Goal: Information Seeking & Learning: Learn about a topic

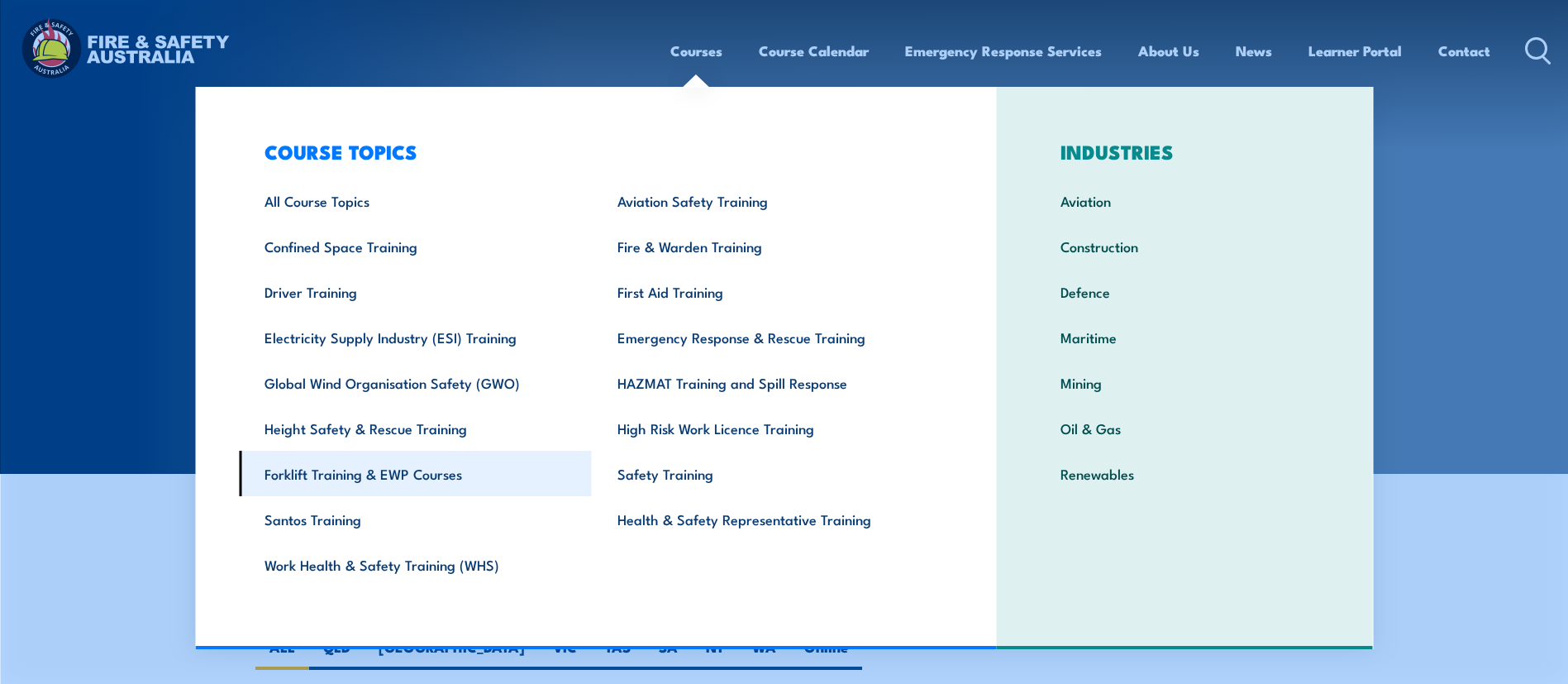
click at [332, 475] on link "Forklift Training & EWP Courses" at bounding box center [416, 473] width 353 height 45
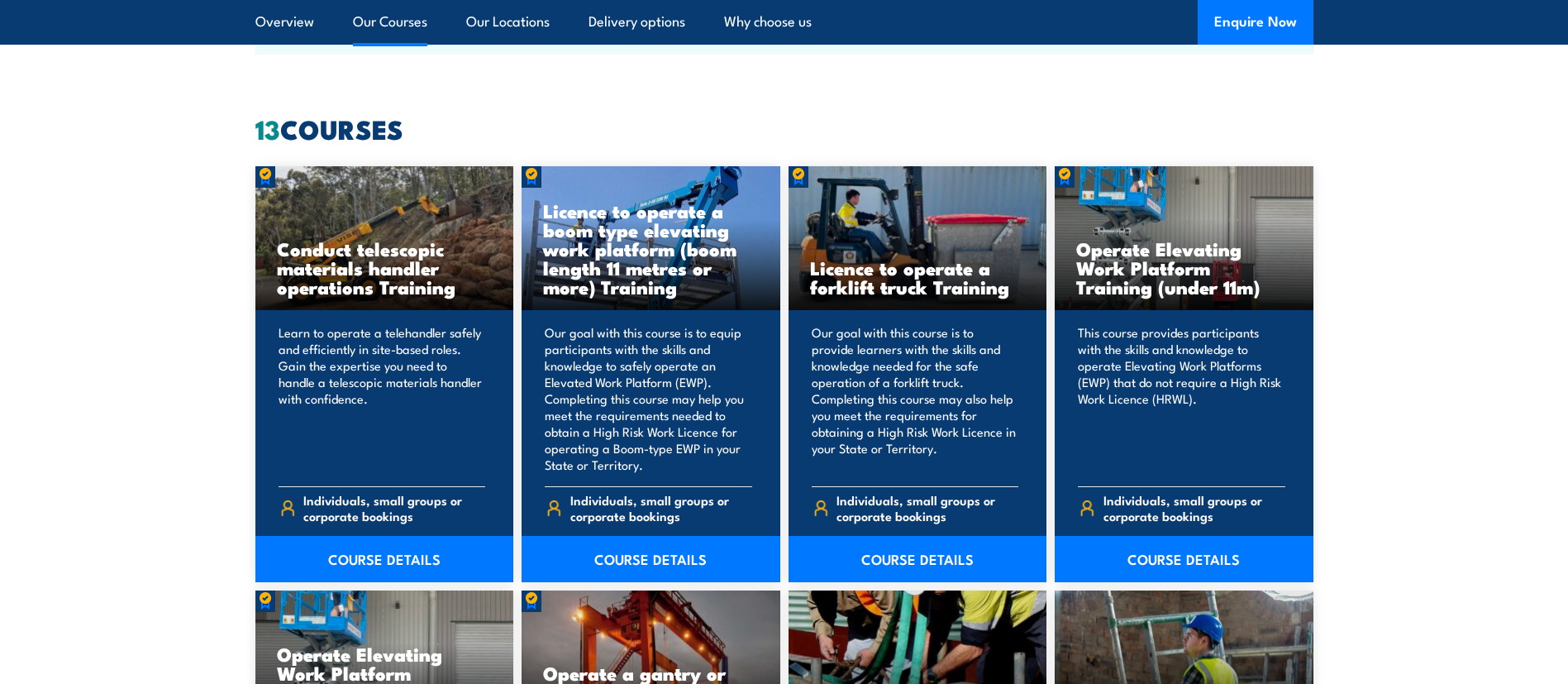
scroll to position [1364, 0]
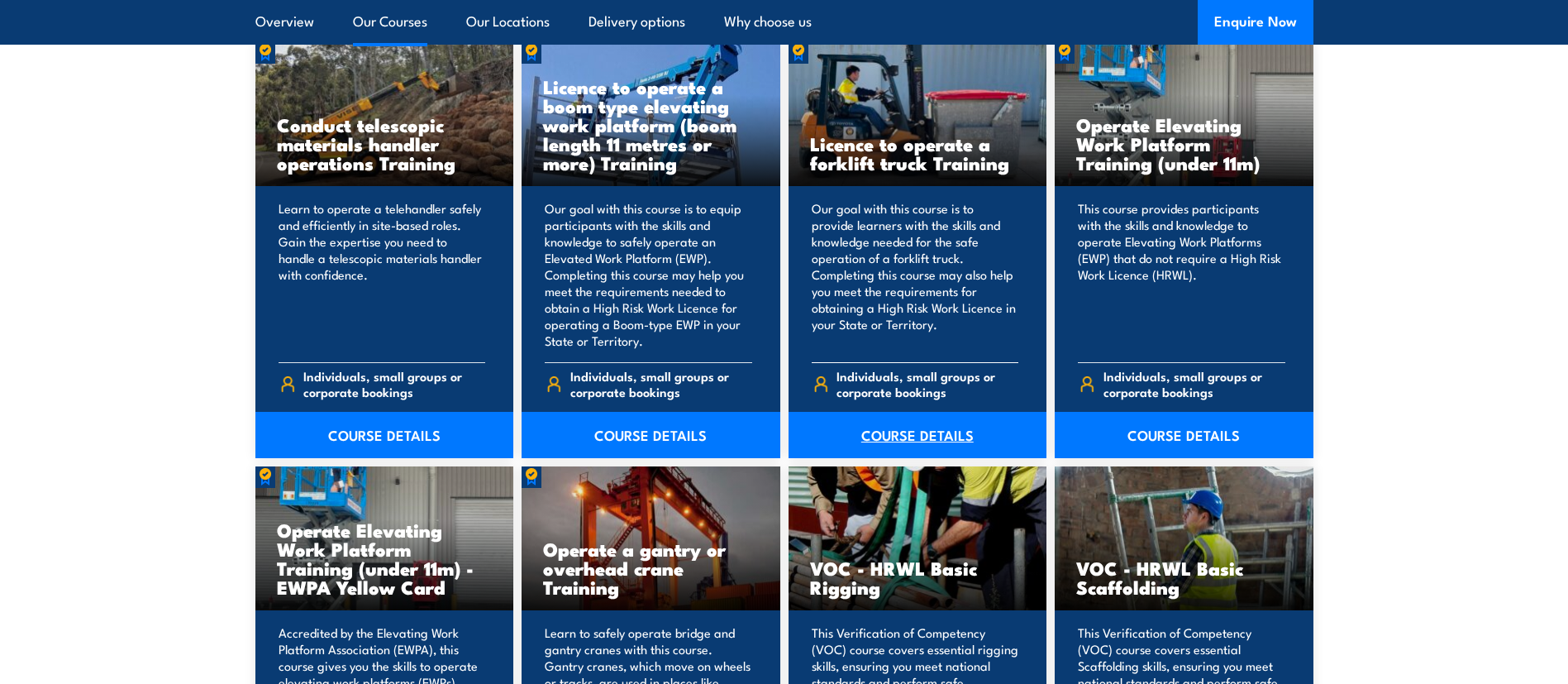
click at [901, 437] on link "COURSE DETAILS" at bounding box center [918, 435] width 259 height 46
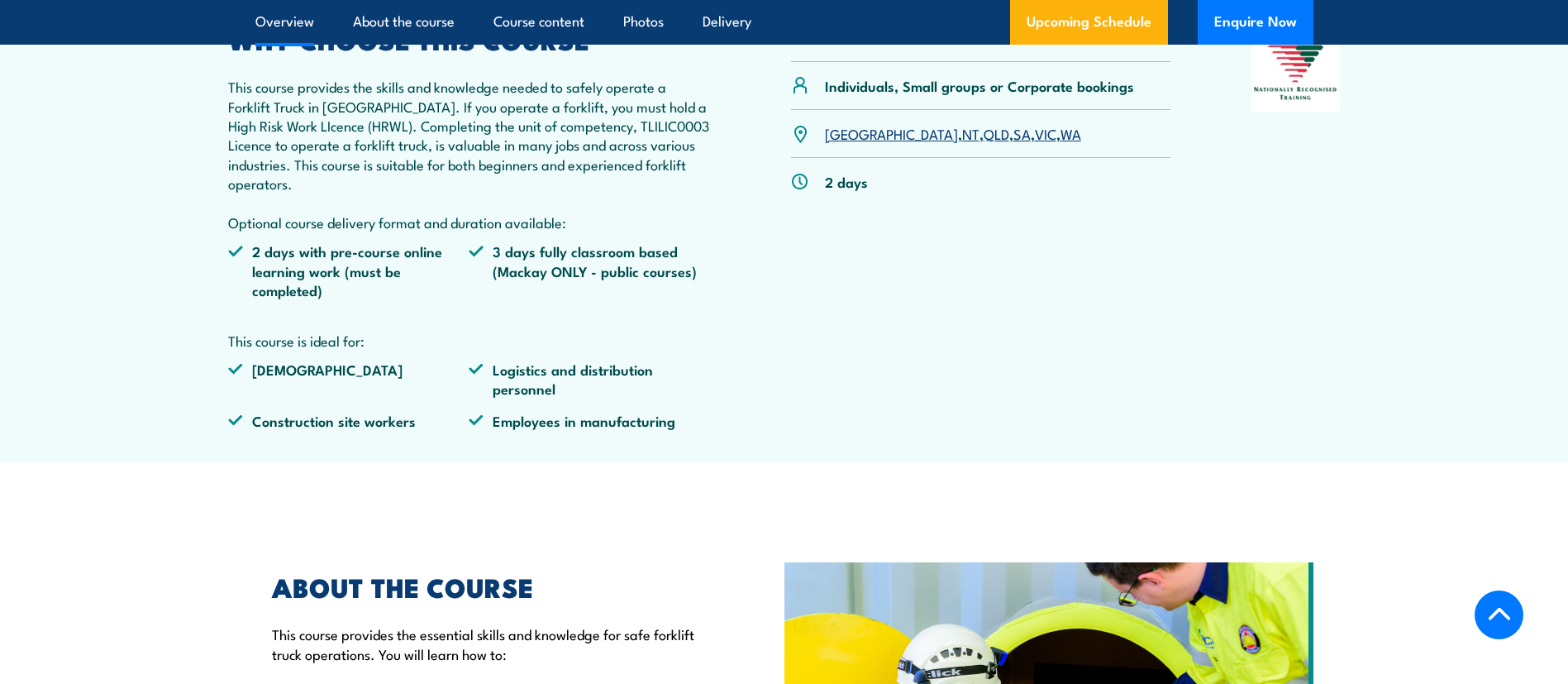
scroll to position [631, 0]
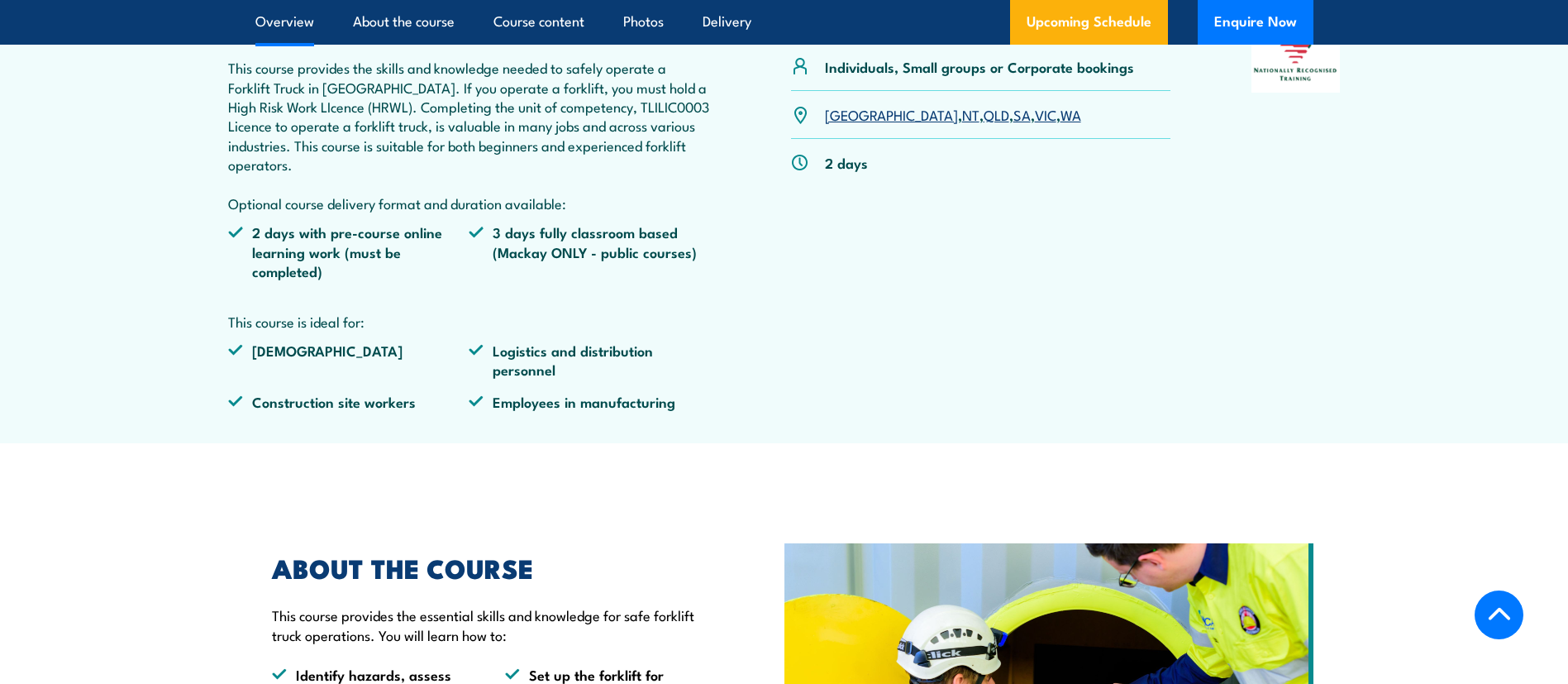
click at [962, 111] on link "NT" at bounding box center [970, 113] width 17 height 20
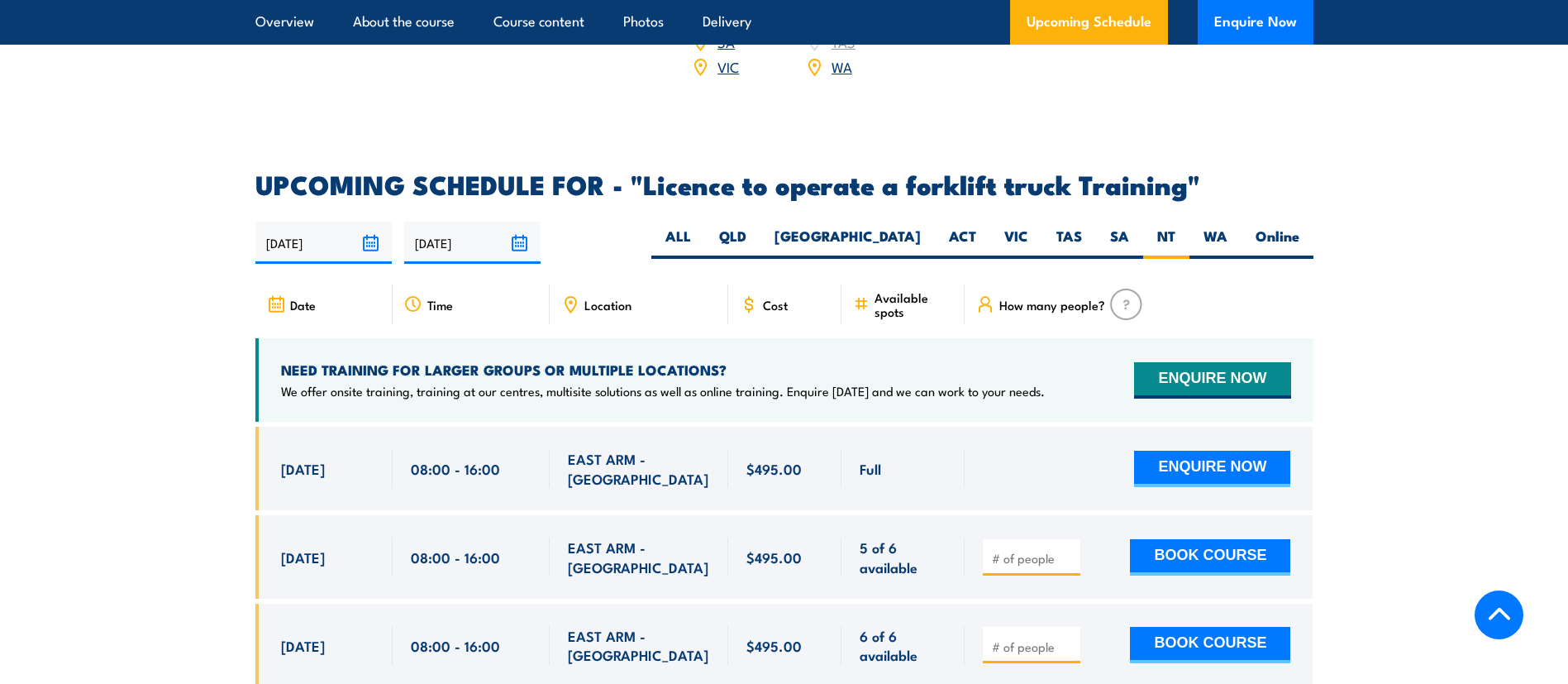
scroll to position [2657, 0]
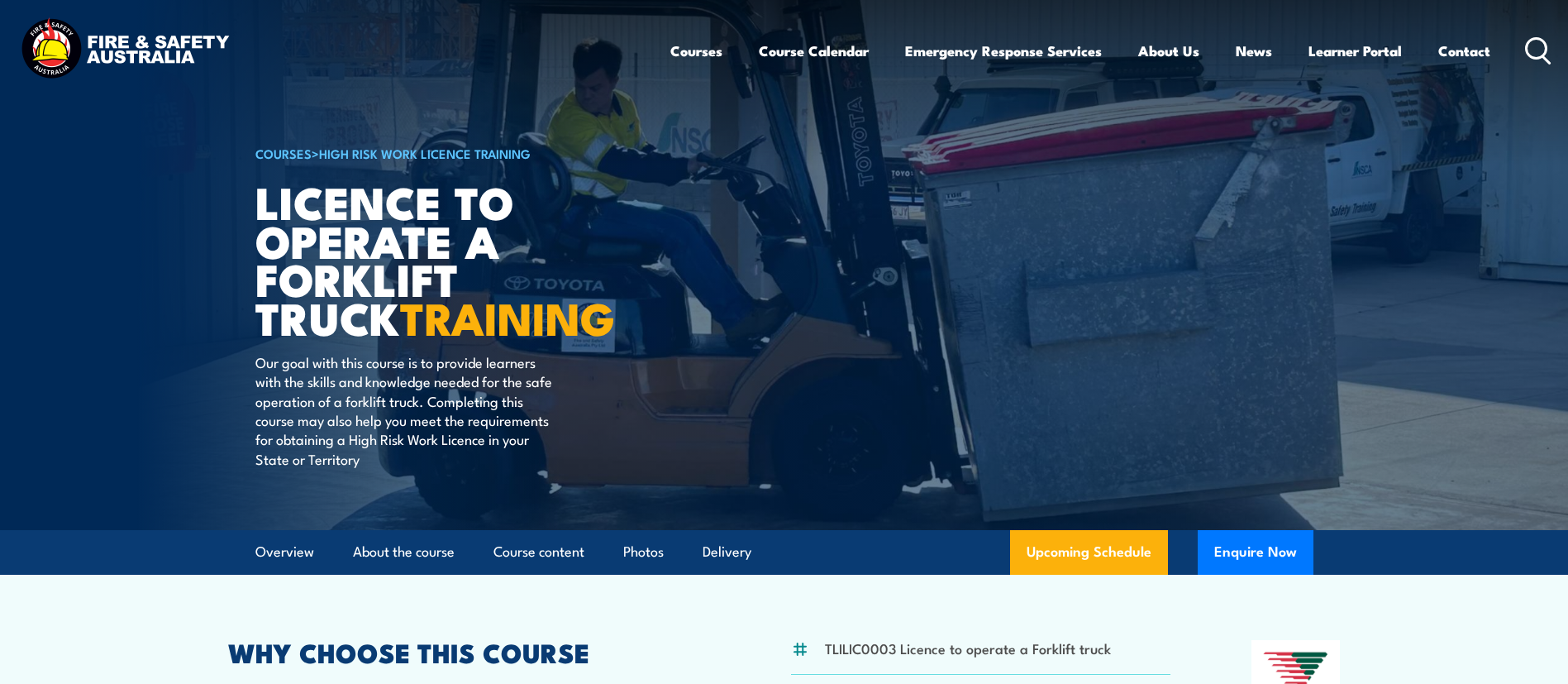
click at [1533, 46] on icon at bounding box center [1538, 50] width 26 height 27
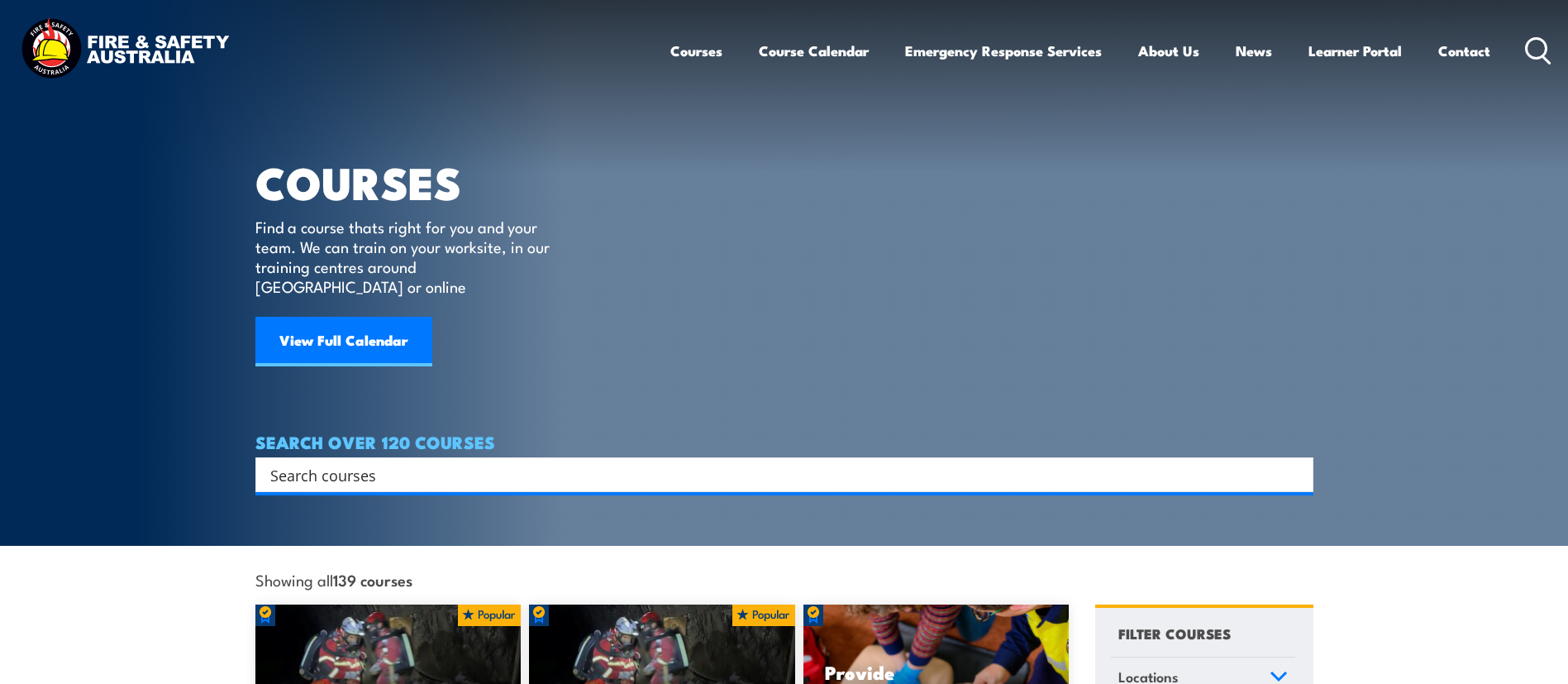
click at [393, 462] on input "Search input" at bounding box center [774, 474] width 1007 height 25
type input "Dogging"
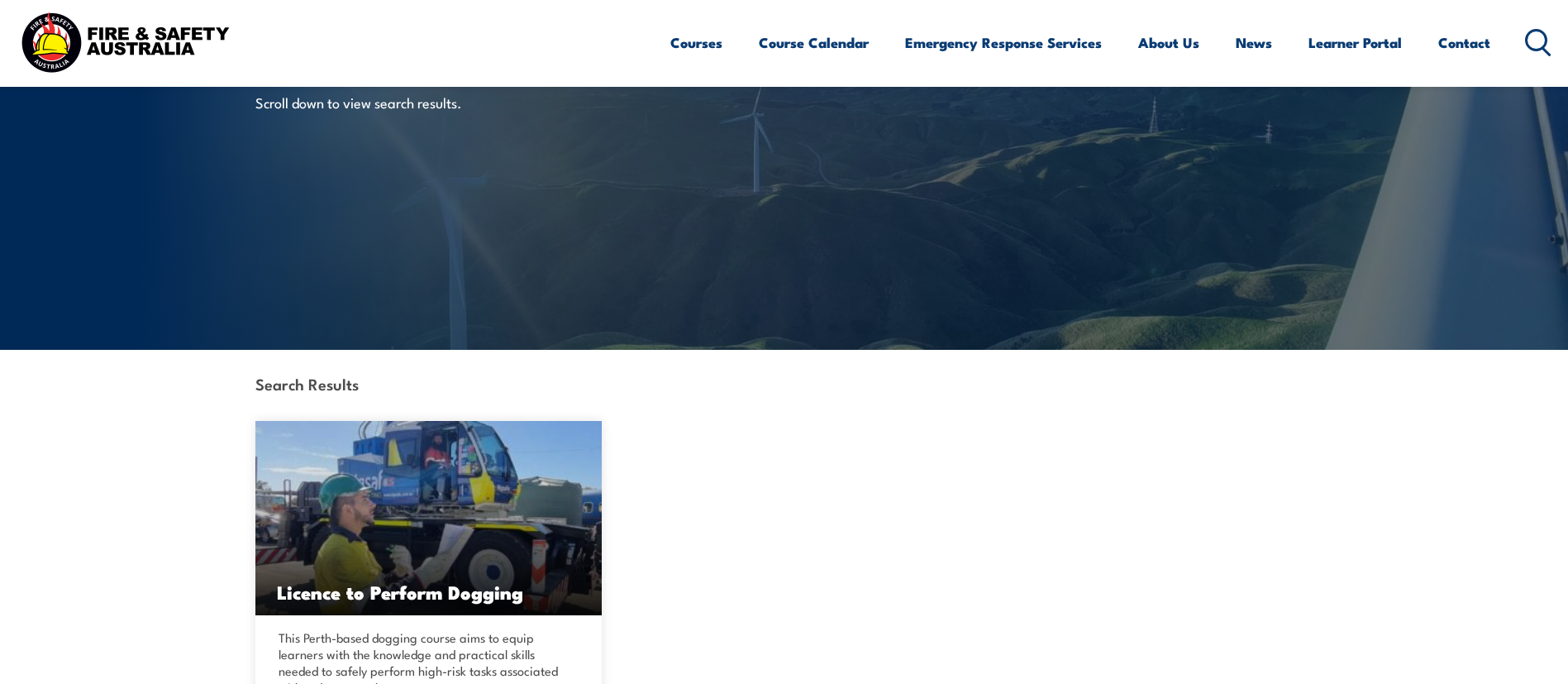
scroll to position [496, 0]
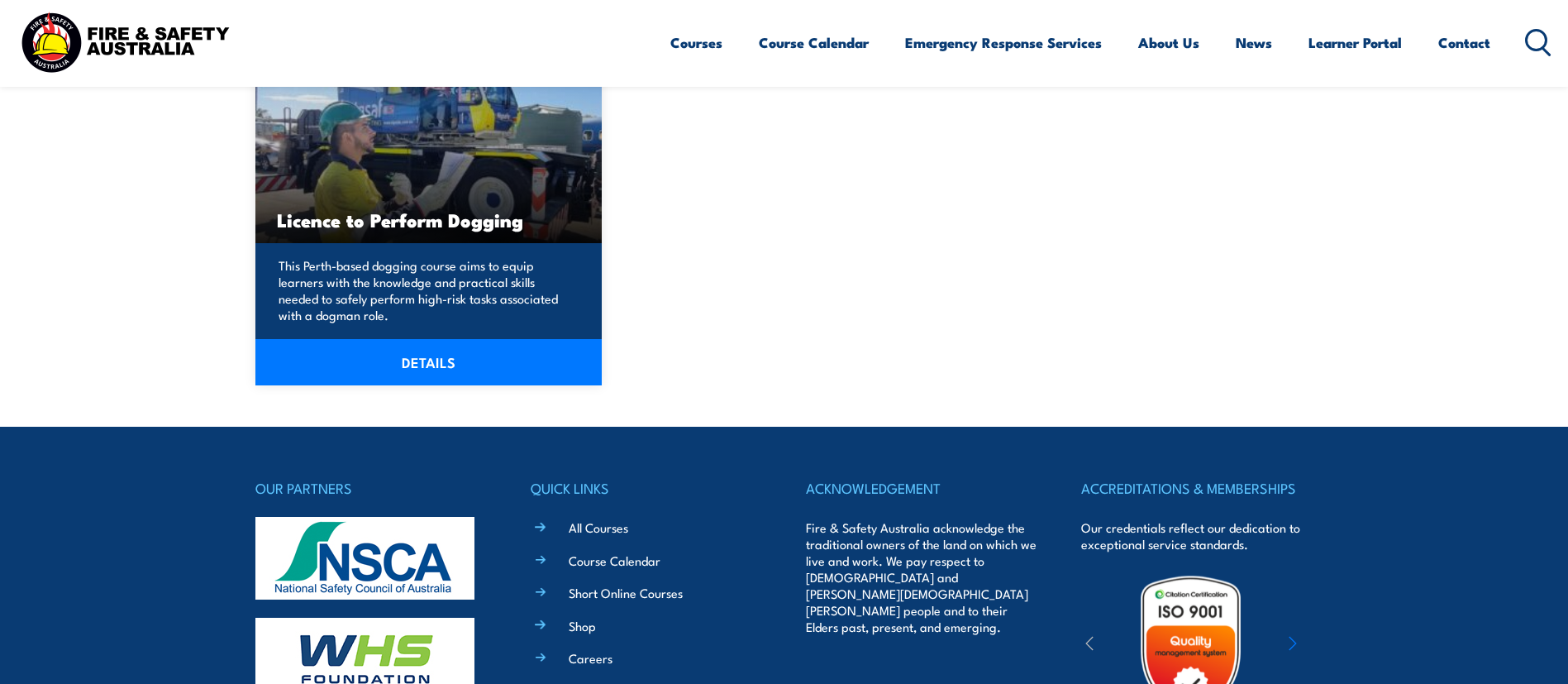
click at [393, 353] on link "DETAILS" at bounding box center [428, 362] width 347 height 46
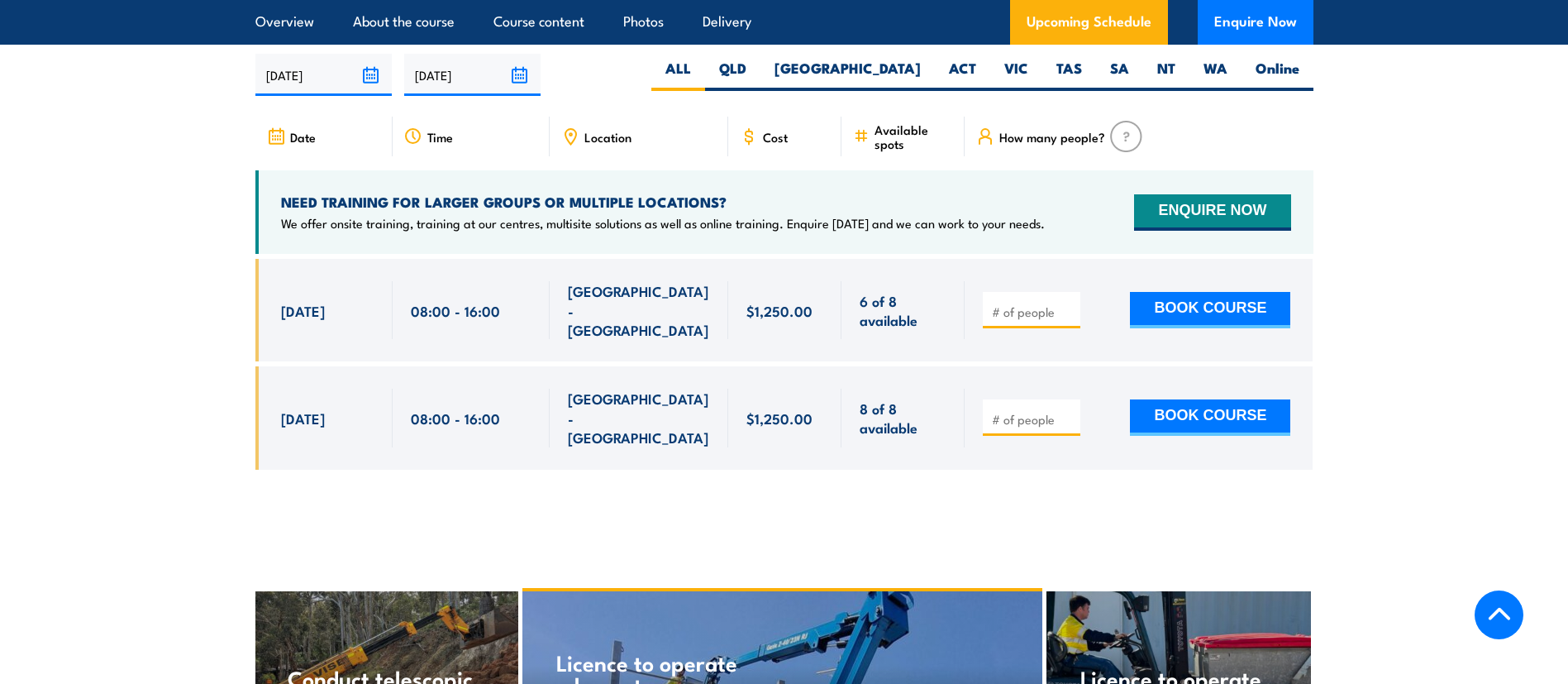
scroll to position [2539, 0]
